Goal: Transaction & Acquisition: Purchase product/service

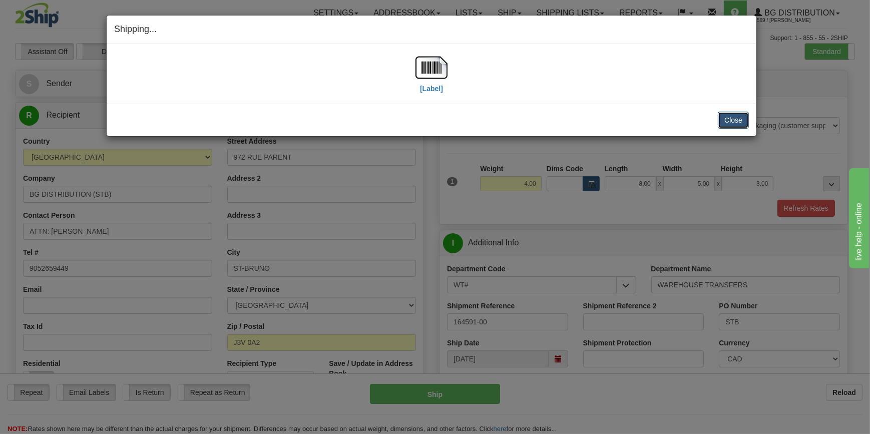
click at [744, 124] on button "Close" at bounding box center [733, 120] width 31 height 17
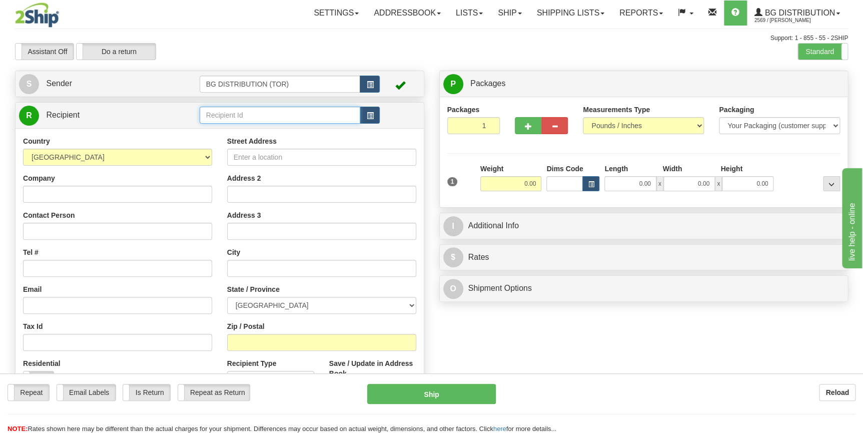
click at [248, 120] on input "text" at bounding box center [280, 115] width 161 height 17
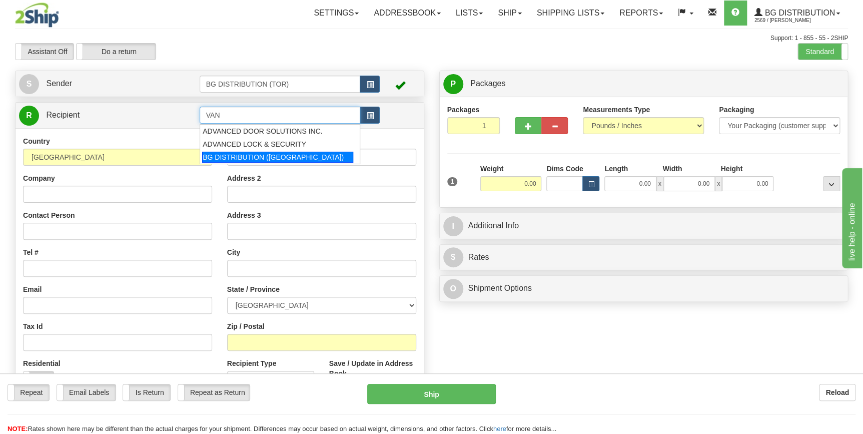
click at [290, 157] on div "BG DISTRIBUTION (VAN)" at bounding box center [277, 157] width 151 height 11
type input "BG DISTRIBUTION (VAN)"
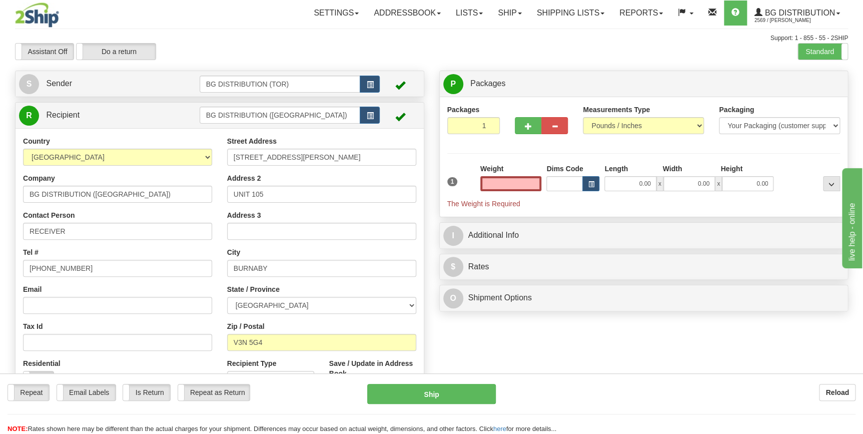
type input "0.00"
click at [521, 180] on input "0.00" at bounding box center [511, 183] width 62 height 15
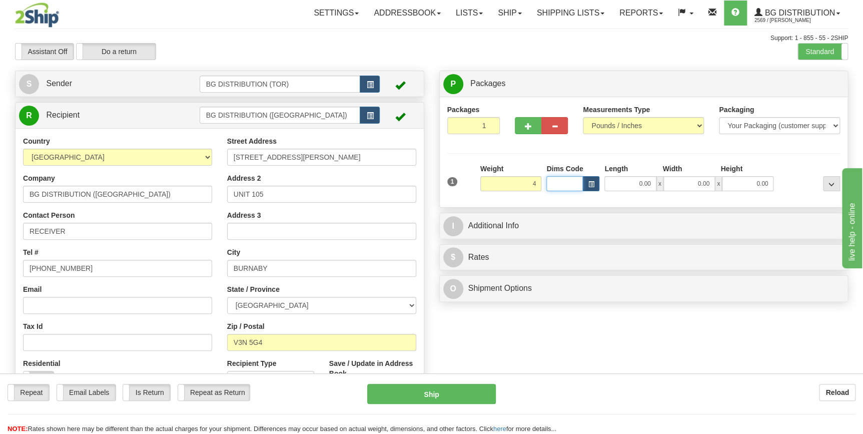
type input "4.00"
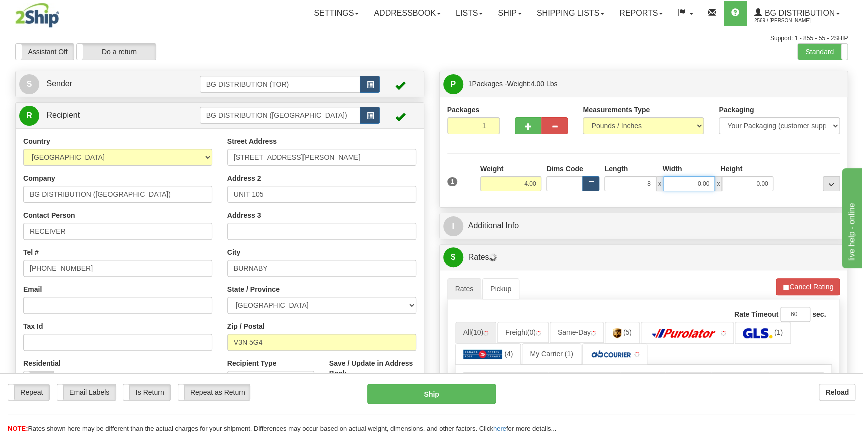
type input "8.00"
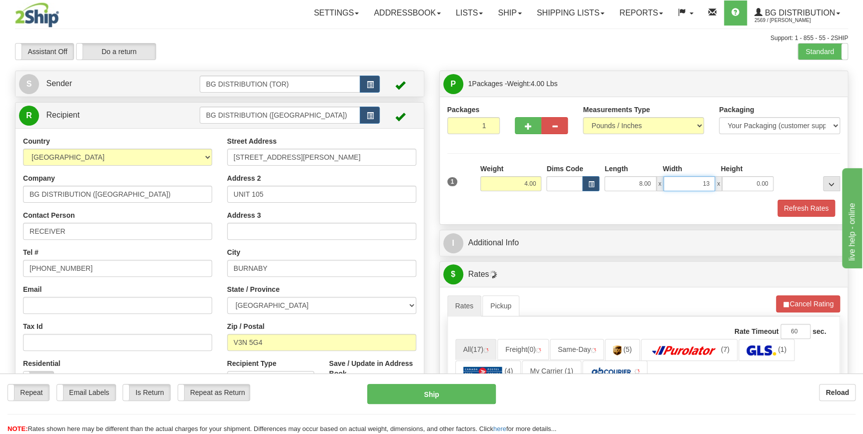
type input "13.00"
type input "7.00"
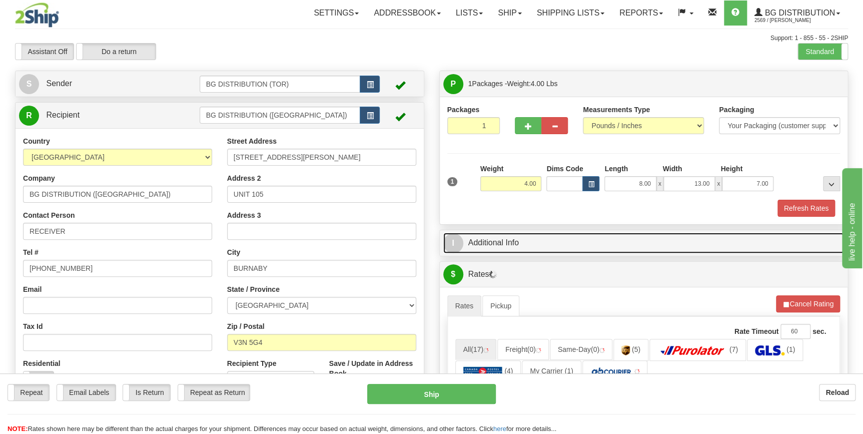
click at [602, 235] on link "I Additional Info" at bounding box center [643, 243] width 401 height 21
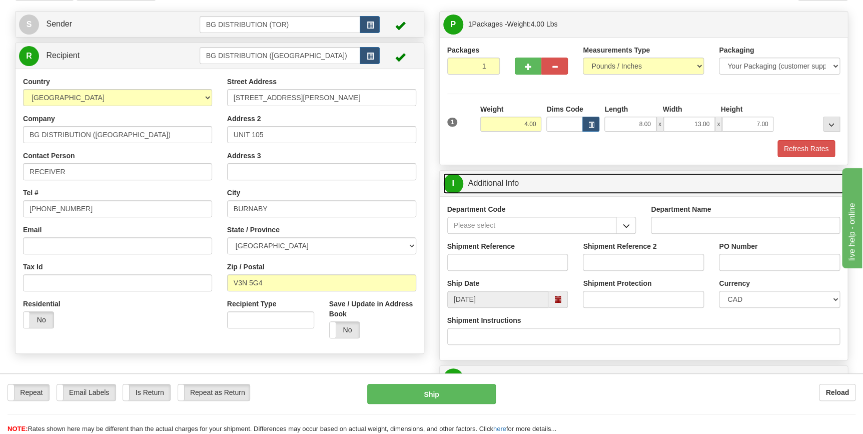
scroll to position [91, 0]
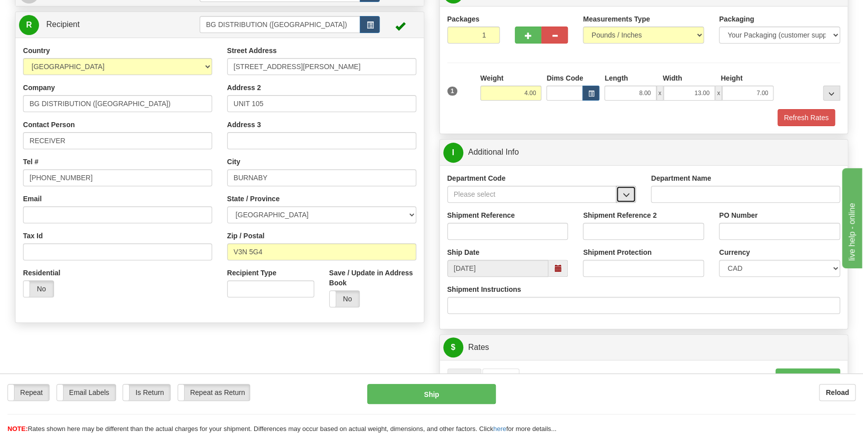
click at [626, 195] on span "button" at bounding box center [626, 195] width 7 height 7
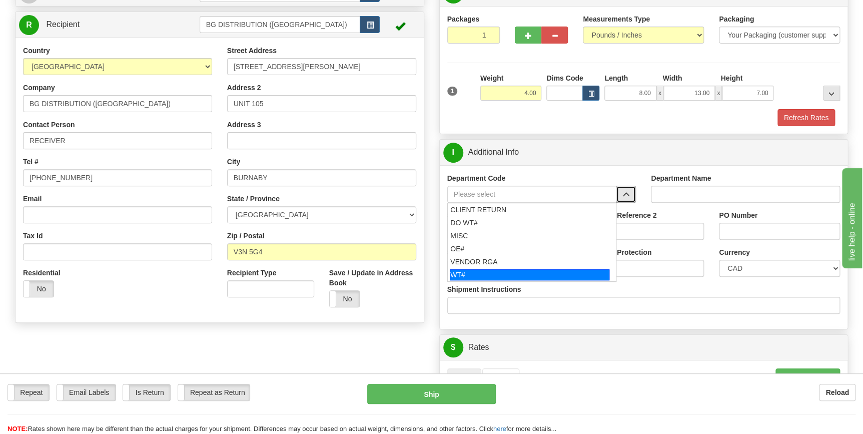
click at [576, 270] on div "WT#" at bounding box center [530, 274] width 160 height 11
type input "WT#"
type input "WAREHOUSE TRANSFERS"
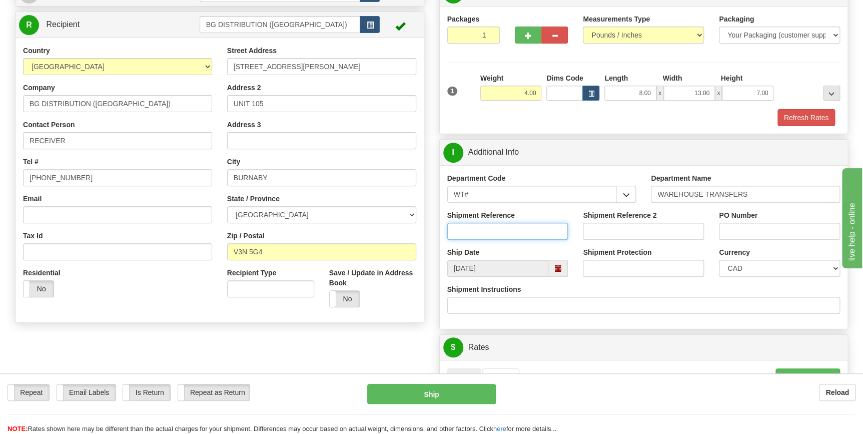
click at [529, 230] on input "Shipment Reference" at bounding box center [507, 231] width 121 height 17
type input "164717-00"
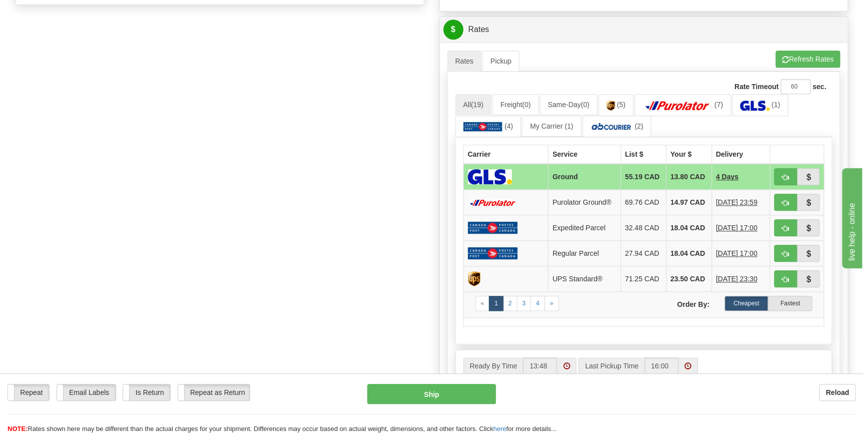
scroll to position [409, 0]
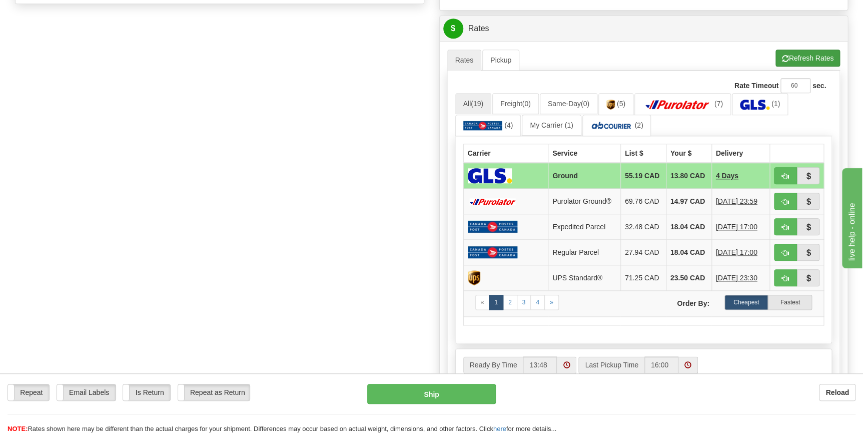
type input "VAN"
click at [796, 59] on button "Refresh Rates" at bounding box center [808, 58] width 65 height 17
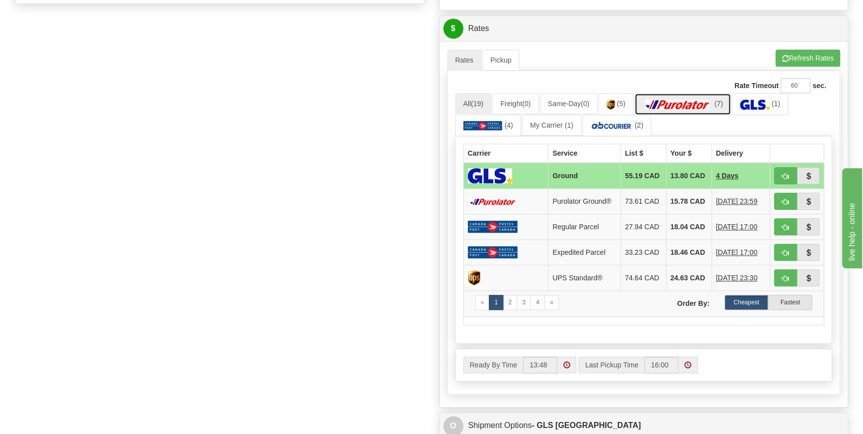
click at [713, 101] on img at bounding box center [678, 105] width 70 height 10
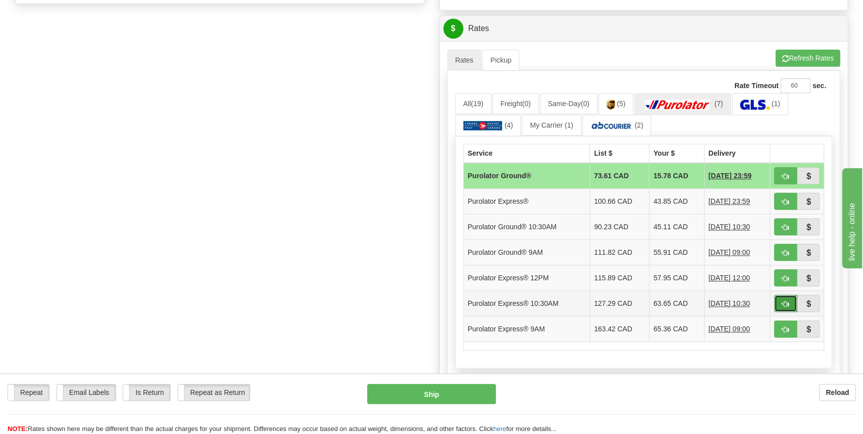
click at [782, 301] on span "button" at bounding box center [785, 304] width 7 height 7
type input "201"
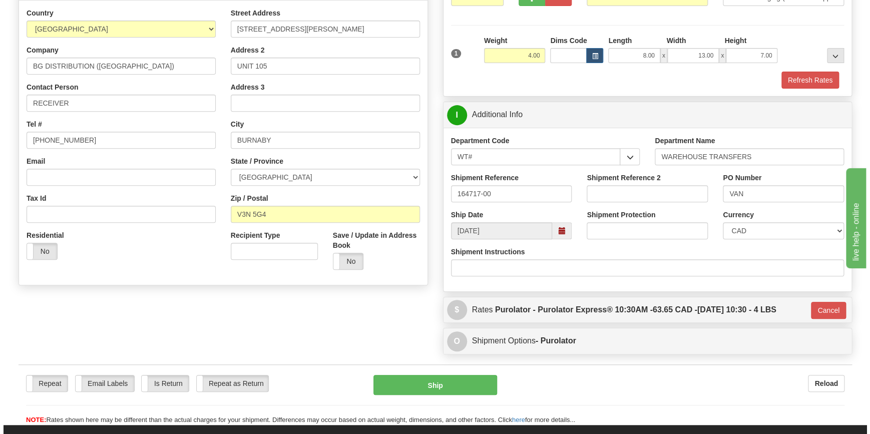
scroll to position [144, 0]
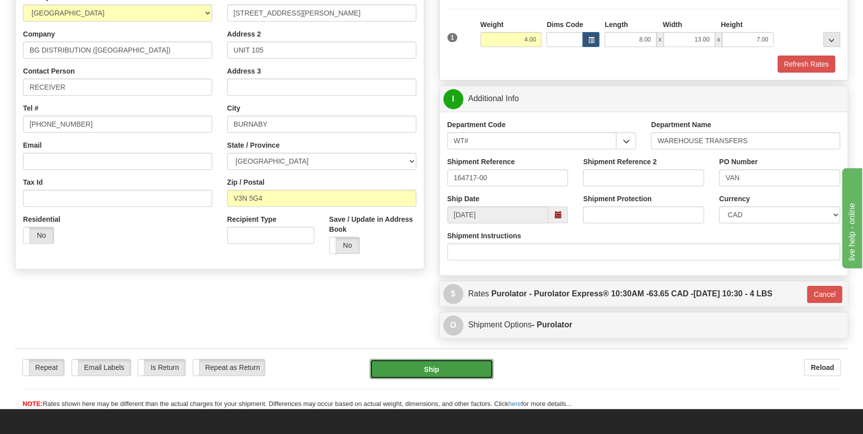
click at [456, 370] on button "Ship" at bounding box center [432, 369] width 124 height 20
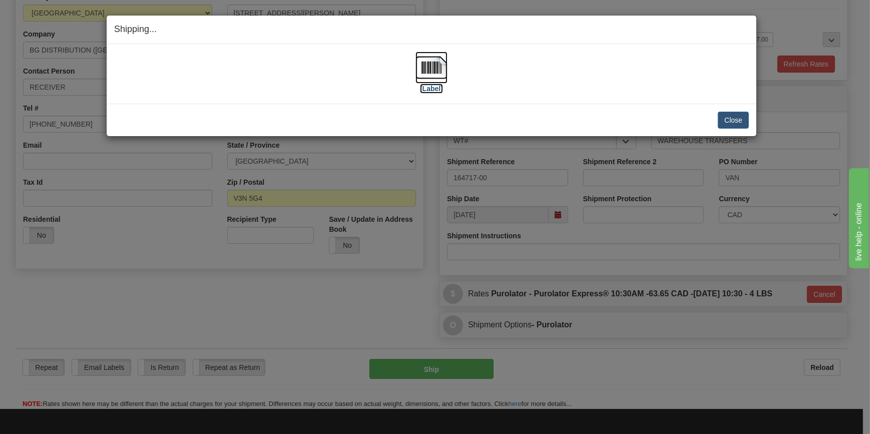
click at [435, 88] on label "[Label]" at bounding box center [431, 89] width 23 height 10
